Goal: Information Seeking & Learning: Learn about a topic

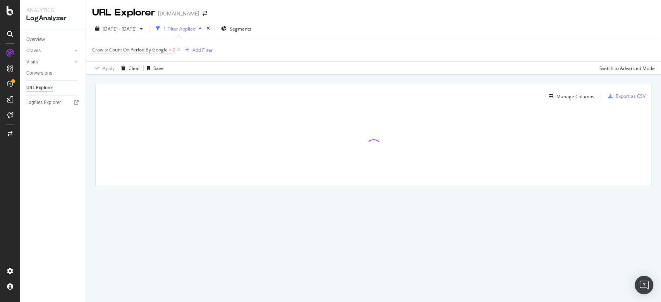
click at [563, 89] on div "Manage Columns Export as CSV" at bounding box center [374, 93] width 556 height 18
click at [564, 92] on div "Manage Columns" at bounding box center [570, 96] width 49 height 9
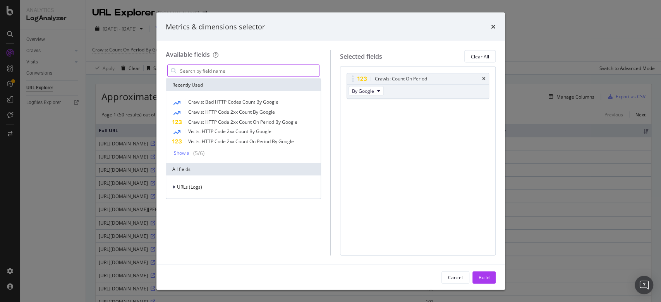
click at [229, 70] on input "modal" at bounding box center [249, 71] width 140 height 12
type input "c"
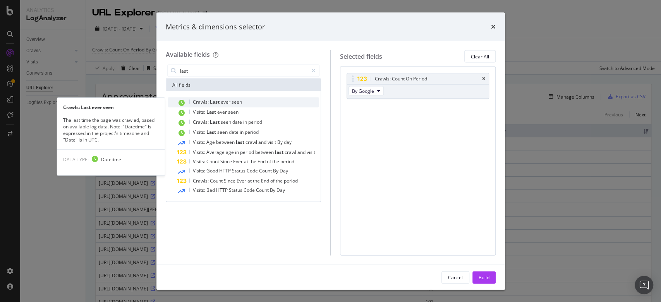
type input "last"
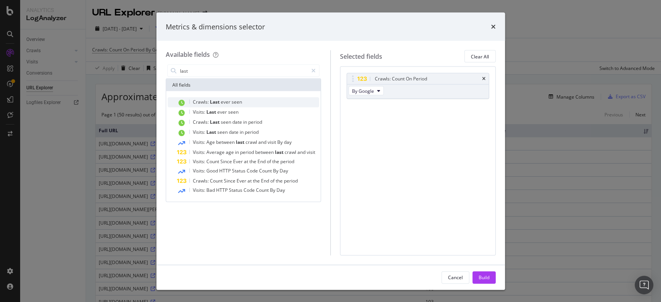
click at [229, 103] on span "ever" at bounding box center [226, 102] width 11 height 7
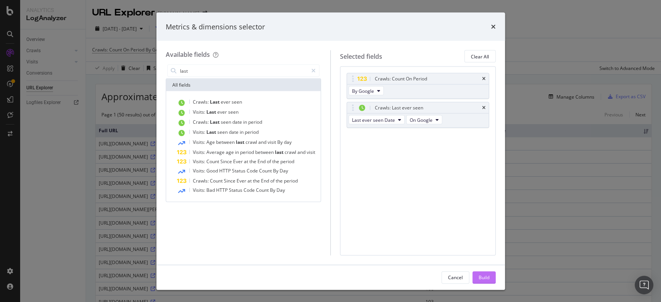
click at [483, 275] on div "Build" at bounding box center [484, 277] width 11 height 7
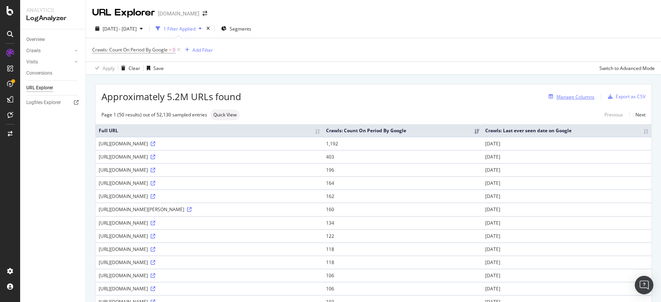
click at [569, 96] on div "Manage Columns" at bounding box center [576, 97] width 38 height 7
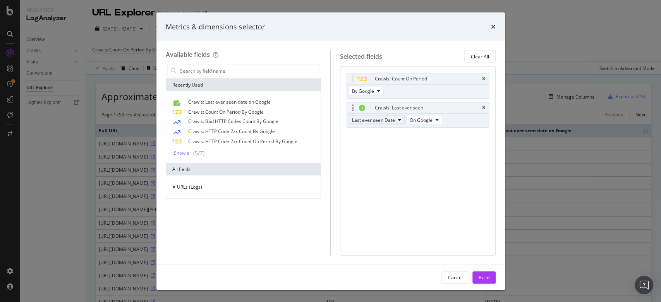
click at [399, 120] on icon "modal" at bounding box center [399, 120] width 3 height 5
click at [391, 148] on span "Last ever seen Datetime" at bounding box center [381, 147] width 53 height 7
click at [488, 280] on div "Build" at bounding box center [484, 277] width 11 height 7
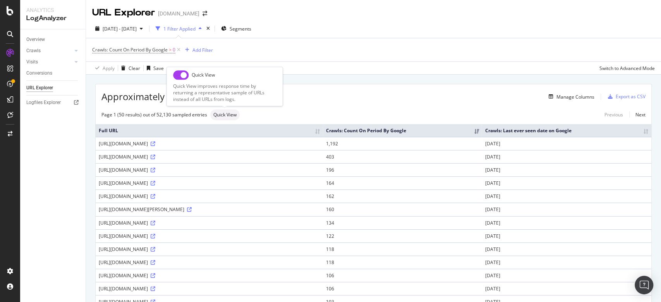
click at [187, 76] on input "checkbox" at bounding box center [180, 74] width 15 height 9
checkbox input "true"
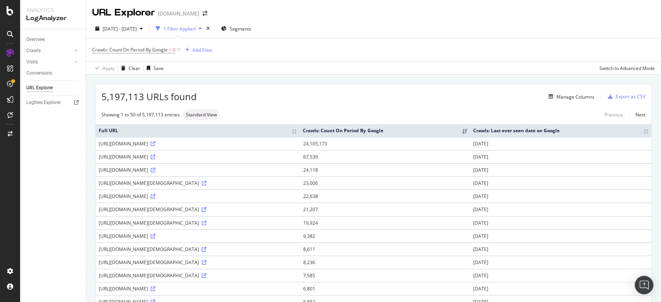
click at [552, 102] on div "5,197,113 URLs found Manage Columns Export as CSV" at bounding box center [374, 93] width 556 height 19
click at [552, 101] on button "Manage Columns" at bounding box center [570, 96] width 49 height 9
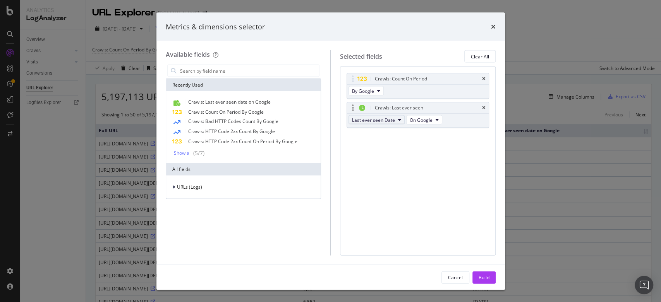
click at [395, 119] on button "Last ever seen Date" at bounding box center [377, 119] width 56 height 9
click at [390, 145] on span "Last ever seen Datetime" at bounding box center [381, 147] width 53 height 7
click at [484, 79] on icon "times" at bounding box center [483, 79] width 3 height 5
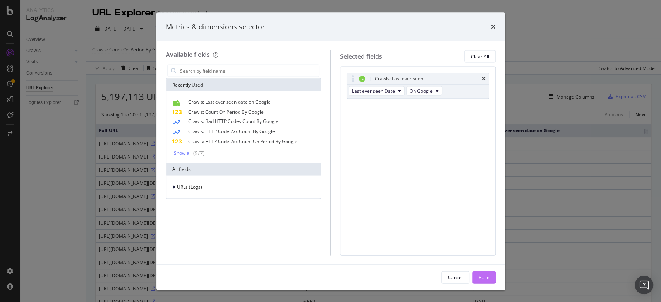
click at [481, 276] on div "Build" at bounding box center [484, 277] width 11 height 7
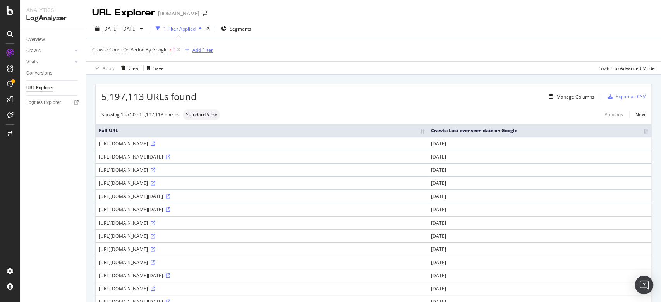
click at [201, 51] on div "Add Filter" at bounding box center [202, 50] width 21 height 7
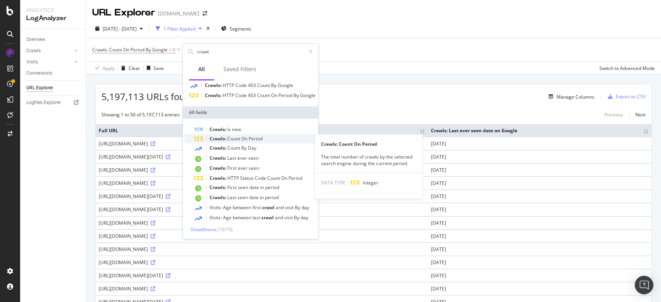
scroll to position [43, 0]
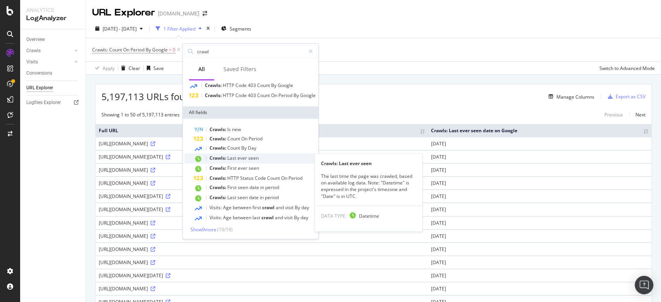
type input "crawl"
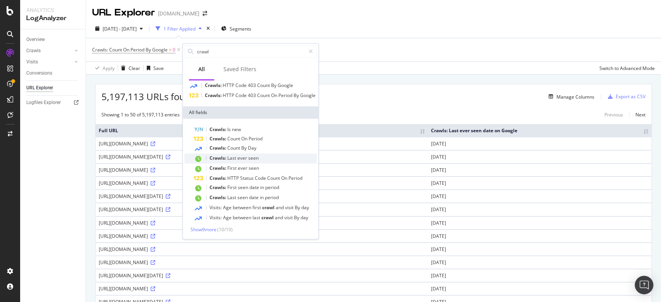
click at [242, 160] on span "ever" at bounding box center [242, 158] width 11 height 7
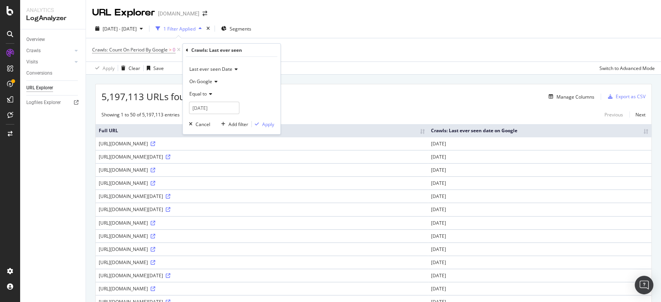
click at [210, 94] on icon at bounding box center [209, 94] width 5 height 5
click at [214, 108] on div "Equal to" at bounding box center [232, 110] width 83 height 10
click at [214, 110] on input "2025-09-04" at bounding box center [214, 108] width 50 height 12
click at [225, 108] on input "2025-09-04" at bounding box center [238, 107] width 93 height 9
click at [236, 94] on div "Equal to" at bounding box center [231, 94] width 85 height 12
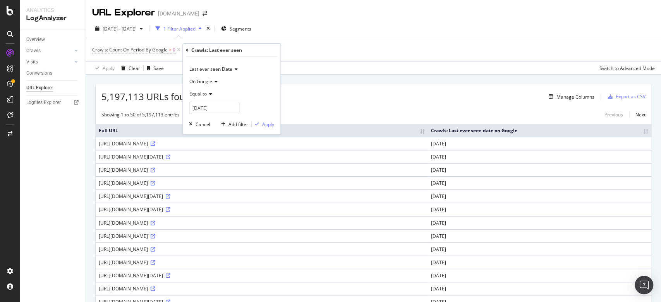
click at [237, 70] on div "Last ever seen Date" at bounding box center [231, 69] width 85 height 12
click at [238, 94] on span "Last ever seen Datetime" at bounding box center [219, 95] width 53 height 7
click at [239, 106] on input "2025-09-04 11:27:41" at bounding box center [231, 108] width 85 height 12
click at [208, 94] on icon at bounding box center [209, 94] width 5 height 5
click at [210, 119] on div "After" at bounding box center [232, 120] width 83 height 10
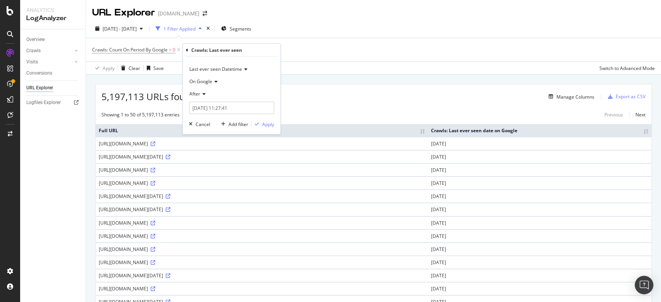
click at [232, 70] on span "Last ever seen Datetime" at bounding box center [215, 69] width 53 height 7
click at [233, 107] on input "2025-09-04 11:27:41" at bounding box center [231, 108] width 85 height 12
click at [241, 145] on div "3" at bounding box center [238, 148] width 13 height 10
type input "2025-09-03 11:27:41"
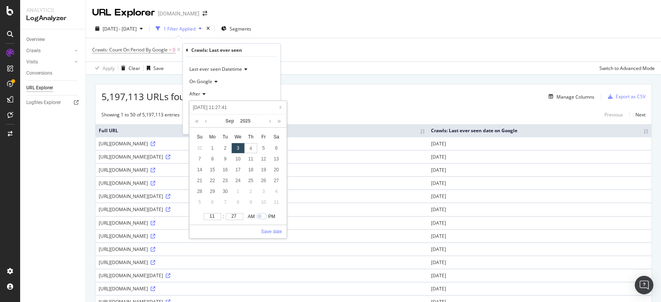
type input "2025-09-03 00:27:41"
type input "12"
click at [220, 216] on input "12" at bounding box center [212, 216] width 17 height 7
click at [218, 149] on div "1" at bounding box center [212, 148] width 13 height 10
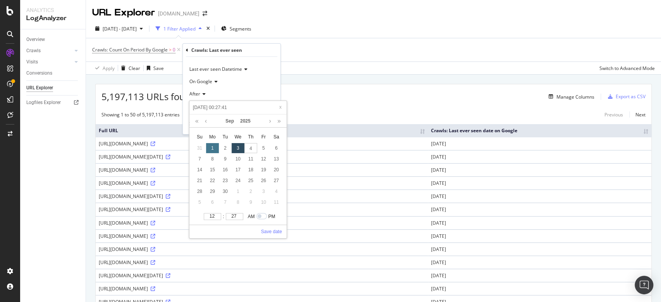
type input "2025-09-01 00:27:41"
click at [273, 234] on link "Save date" at bounding box center [271, 231] width 21 height 7
click at [266, 125] on div "Apply" at bounding box center [268, 124] width 12 height 7
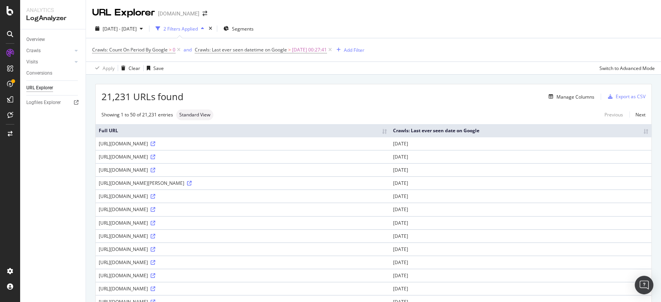
click at [560, 101] on div "21,231 URLs found Manage Columns Export as CSV" at bounding box center [374, 93] width 556 height 19
click at [560, 100] on div "Manage Columns" at bounding box center [576, 97] width 38 height 7
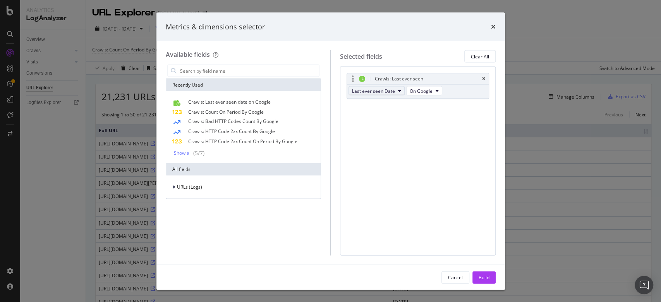
click at [389, 90] on span "Last ever seen Date" at bounding box center [373, 91] width 43 height 7
click at [385, 120] on span "Last ever seen Datetime" at bounding box center [381, 118] width 53 height 7
drag, startPoint x: 387, startPoint y: 95, endPoint x: 394, endPoint y: 89, distance: 9.3
click at [394, 89] on button "Last ever seen Date" at bounding box center [377, 90] width 56 height 9
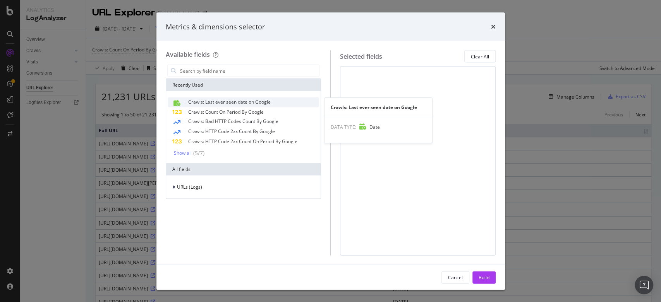
click at [239, 102] on span "Crawls: Last ever seen date on Google" at bounding box center [229, 102] width 82 height 7
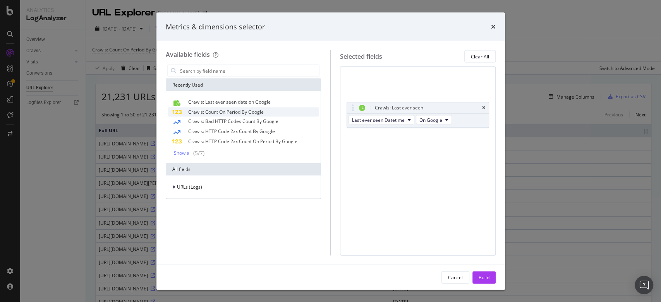
click at [201, 114] on span "Crawls: Count On Period By Google" at bounding box center [226, 112] width 76 height 7
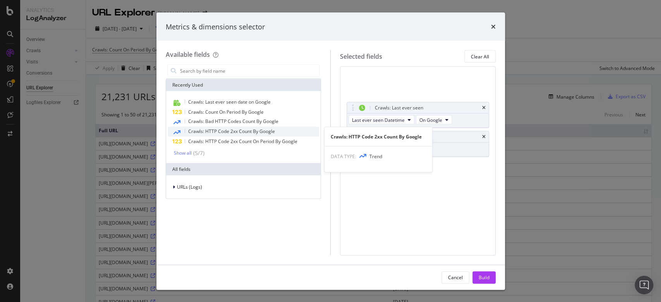
click at [256, 134] on span "Crawls: HTTP Code 2xx Count By Google" at bounding box center [231, 131] width 87 height 7
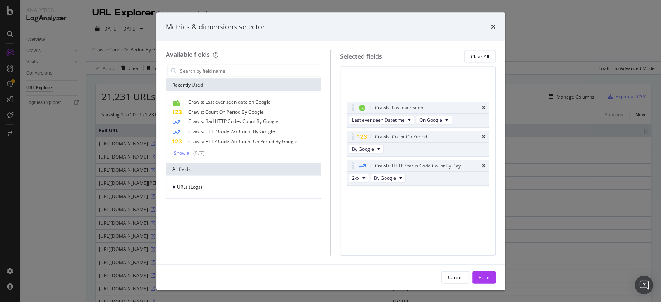
drag, startPoint x: 490, startPoint y: 280, endPoint x: 483, endPoint y: 277, distance: 6.8
click at [483, 277] on button "Build" at bounding box center [483, 277] width 23 height 12
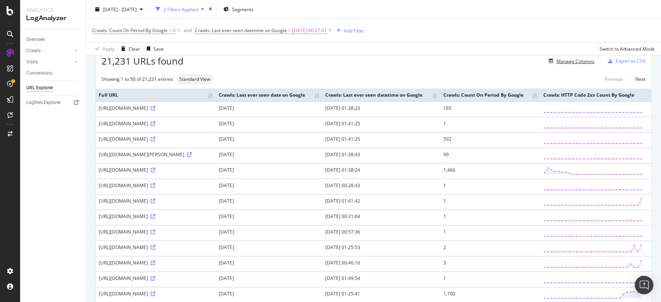
scroll to position [35, 0]
click at [266, 52] on div "Apply Clear Save Switch to Advanced Mode" at bounding box center [373, 48] width 575 height 13
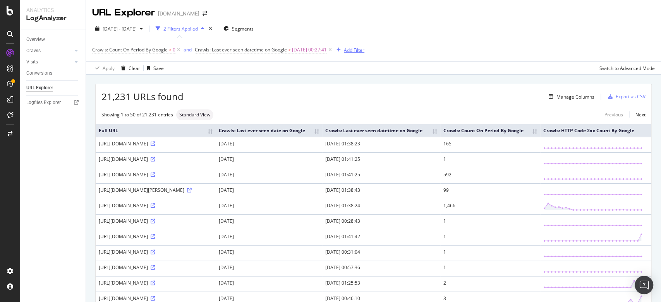
click at [344, 52] on div "button" at bounding box center [338, 50] width 10 height 5
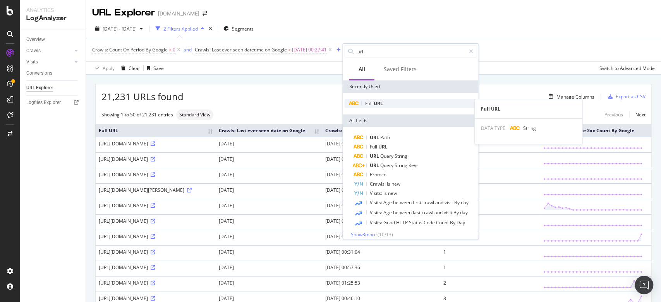
type input "url"
click at [377, 105] on span "URL" at bounding box center [377, 103] width 9 height 7
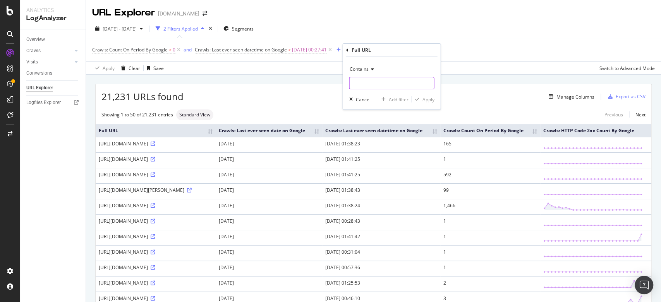
click at [376, 81] on input "text" at bounding box center [391, 83] width 84 height 12
type input "/trends/"
click at [421, 104] on div "Contains /trends/ Cancel Add filter Apply" at bounding box center [392, 83] width 98 height 53
click at [423, 100] on div "Apply" at bounding box center [428, 99] width 12 height 7
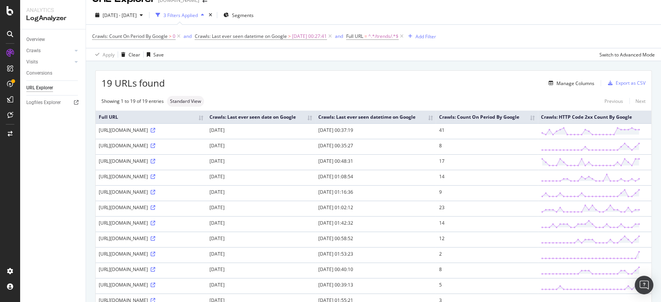
scroll to position [18, 0]
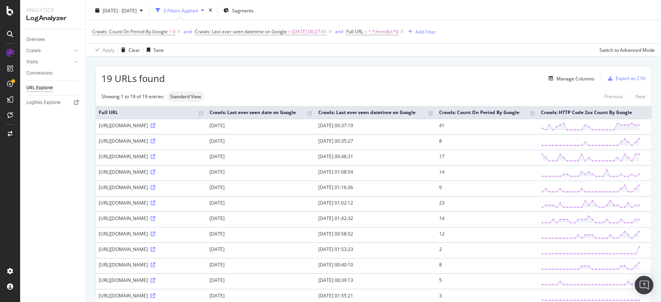
click at [550, 83] on div "19 URLs found Manage Columns Export as CSV" at bounding box center [374, 75] width 556 height 19
click at [557, 78] on div "Manage Columns" at bounding box center [576, 79] width 38 height 7
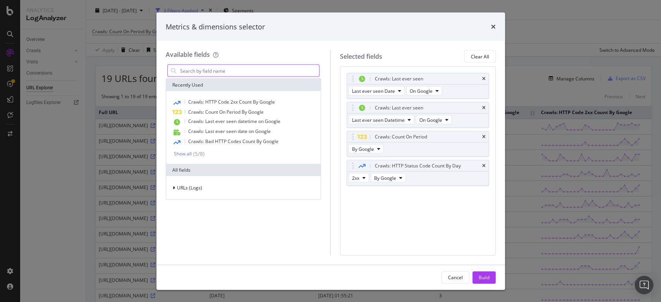
click at [254, 72] on input "modal" at bounding box center [249, 71] width 140 height 12
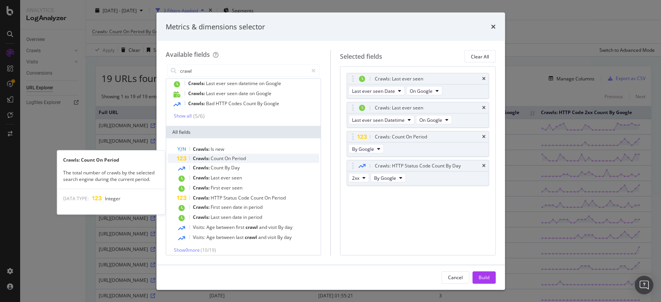
scroll to position [43, 0]
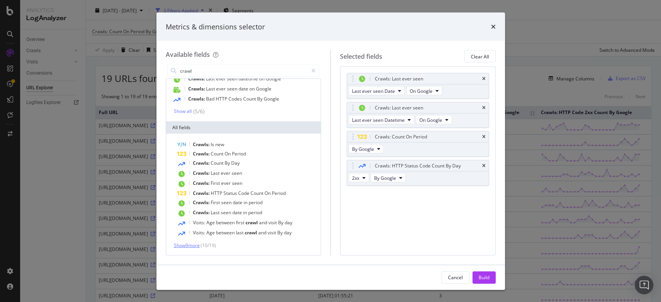
type input "crawl"
click at [194, 248] on span "Show 9 more" at bounding box center [187, 245] width 26 height 7
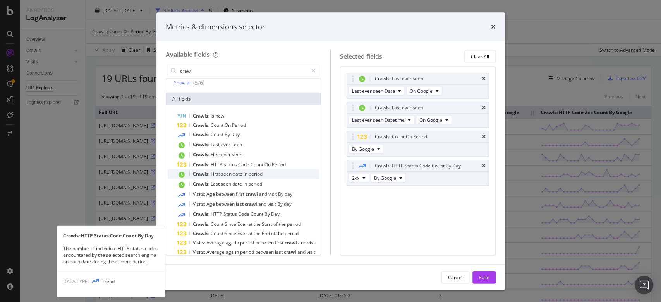
scroll to position [0, 0]
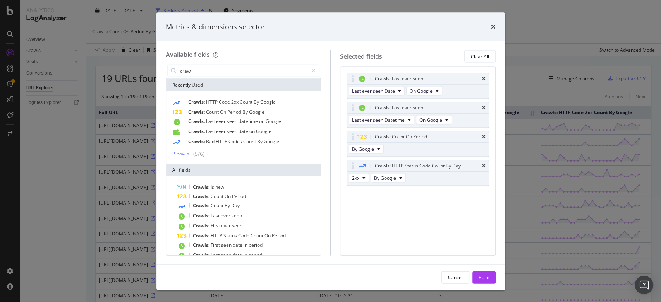
click at [323, 49] on div "Available fields crawl Recently Used Crawls: HTTP Code 2xx Count By Google Craw…" at bounding box center [330, 153] width 349 height 224
click at [500, 26] on div "Metrics & dimensions selector" at bounding box center [330, 26] width 349 height 29
click at [491, 25] on icon "times" at bounding box center [493, 27] width 5 height 6
